Goal: Transaction & Acquisition: Book appointment/travel/reservation

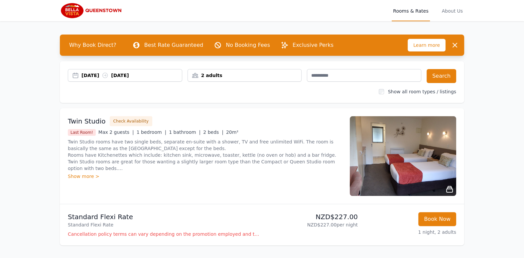
click at [146, 74] on div "[DATE] [DATE]" at bounding box center [131, 75] width 100 height 7
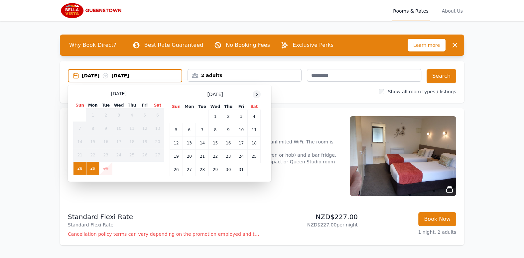
click at [254, 96] on icon at bounding box center [256, 94] width 5 height 5
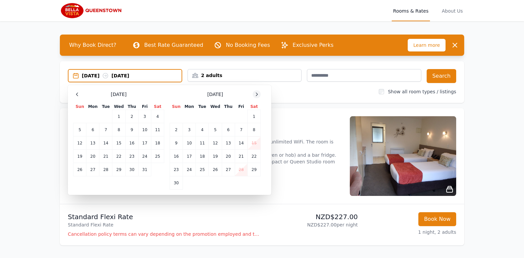
click at [254, 96] on icon at bounding box center [256, 94] width 5 height 5
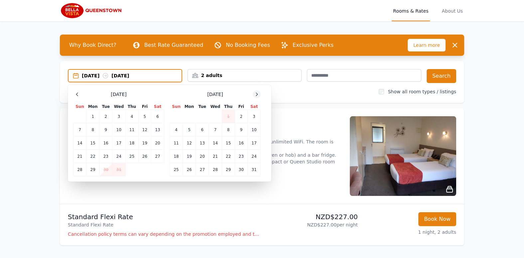
click at [254, 96] on icon at bounding box center [256, 94] width 5 height 5
click at [189, 141] on td "13" at bounding box center [189, 143] width 13 height 13
click at [224, 143] on td "16" at bounding box center [228, 143] width 13 height 13
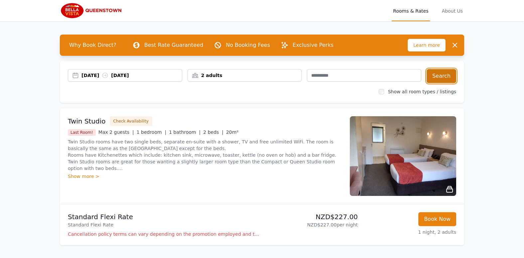
click at [442, 74] on button "Search" at bounding box center [442, 76] width 30 height 14
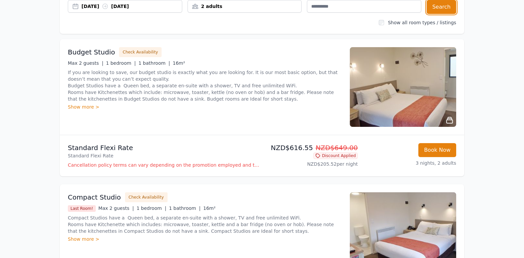
scroll to position [35, 0]
